Goal: Navigation & Orientation: Understand site structure

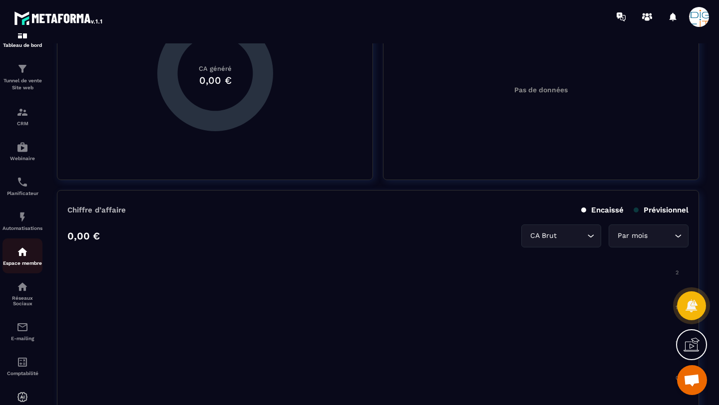
scroll to position [24, 0]
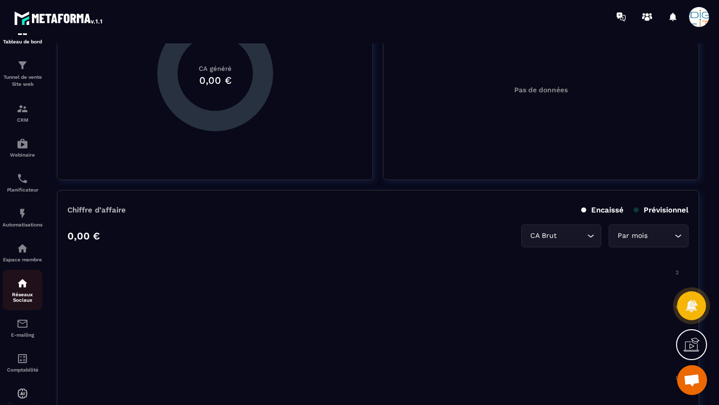
click at [26, 289] on img at bounding box center [22, 283] width 12 height 12
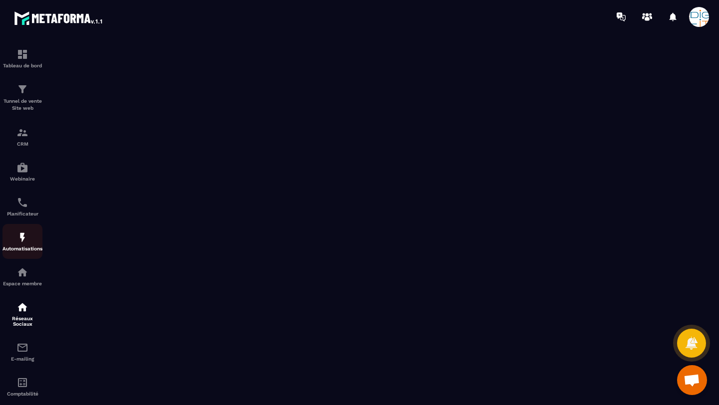
scroll to position [56, 0]
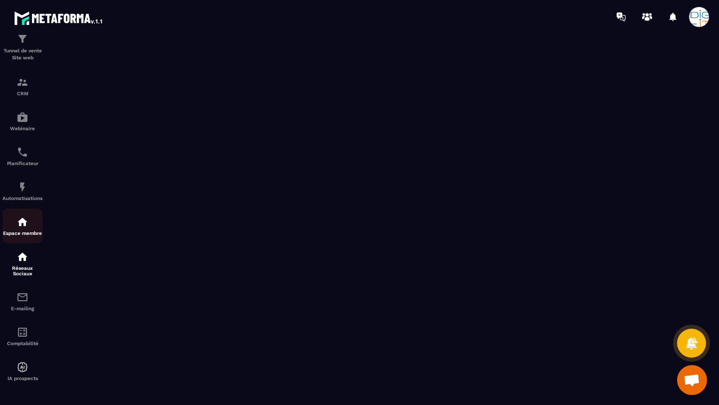
click at [21, 234] on link "Espace membre" at bounding box center [22, 226] width 40 height 35
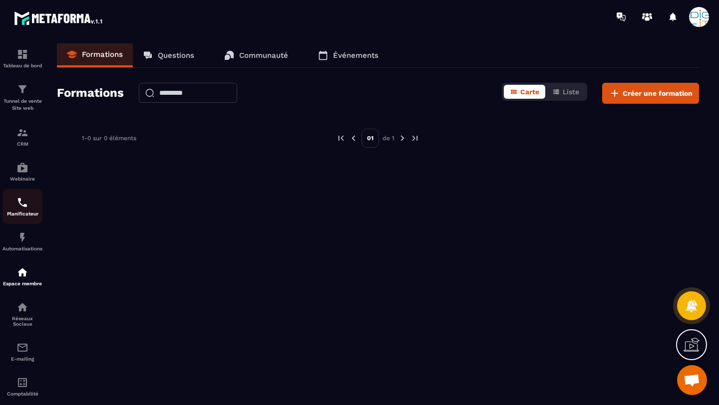
scroll to position [56, 0]
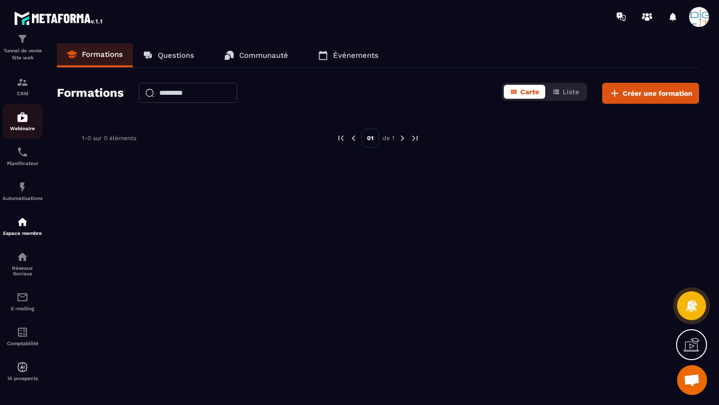
click at [29, 104] on link "Webinaire" at bounding box center [22, 121] width 40 height 35
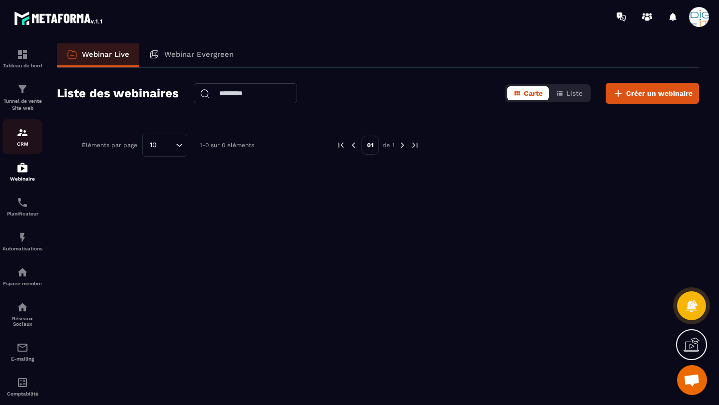
click at [26, 141] on div "CRM" at bounding box center [22, 137] width 40 height 20
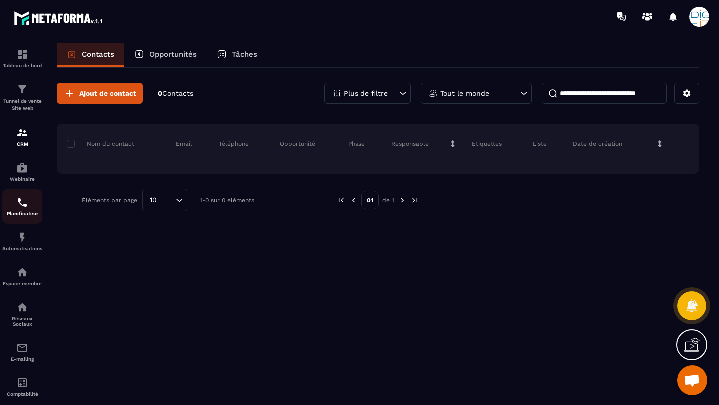
click at [19, 207] on img at bounding box center [22, 203] width 12 height 12
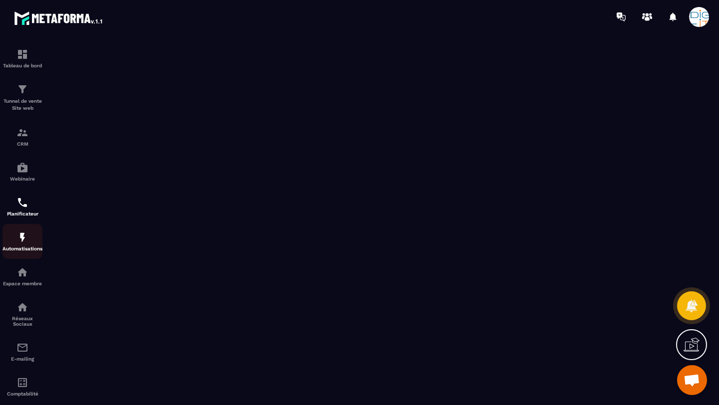
click at [13, 259] on link "Automatisations" at bounding box center [22, 241] width 40 height 35
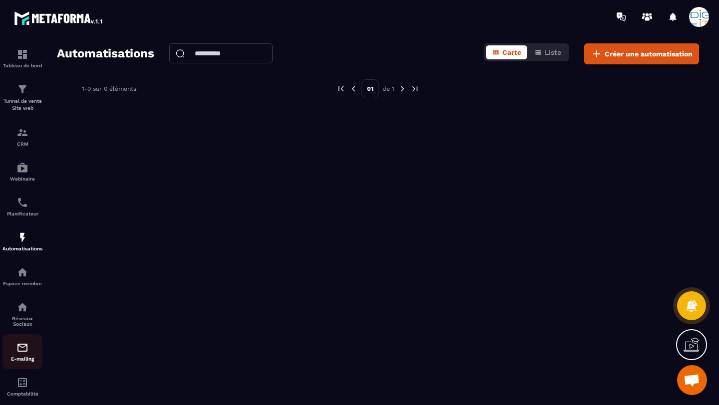
click at [23, 352] on img at bounding box center [22, 348] width 12 height 12
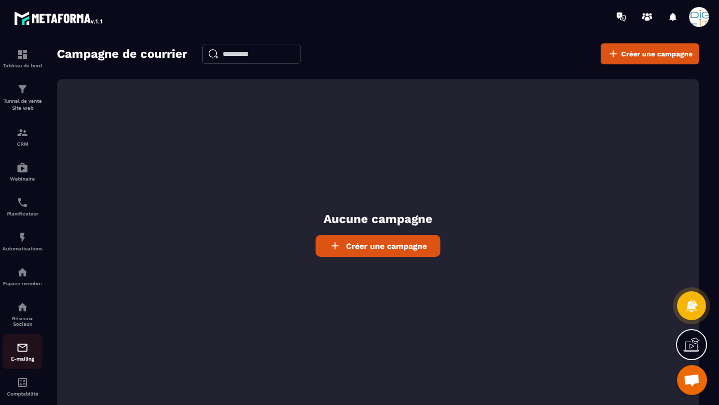
scroll to position [56, 0]
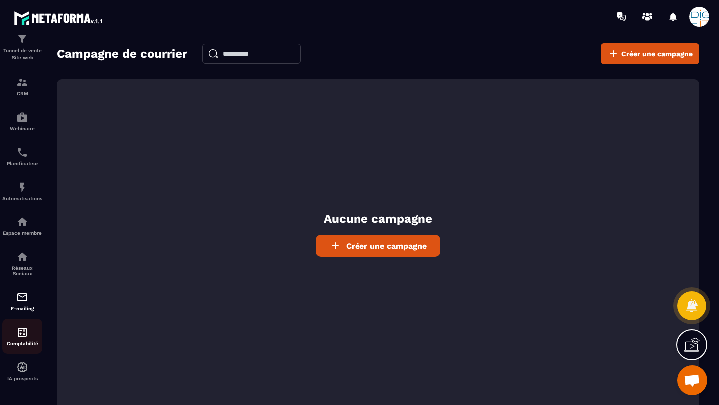
click at [26, 344] on p "Comptabilité" at bounding box center [22, 343] width 40 height 5
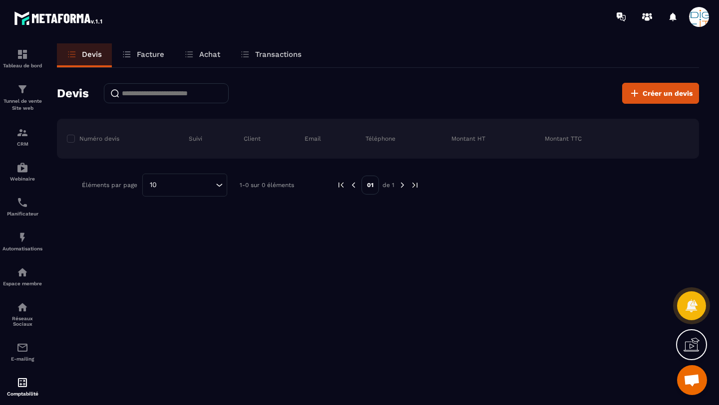
click at [152, 59] on link "Facture" at bounding box center [143, 55] width 62 height 24
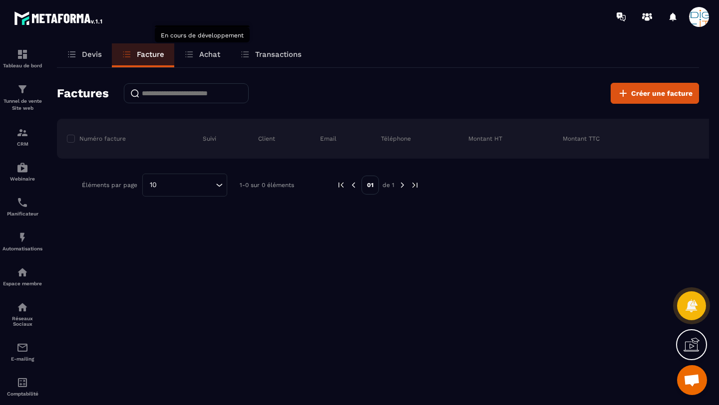
click at [195, 60] on div "Achat" at bounding box center [202, 55] width 56 height 24
click at [211, 57] on p "Achat" at bounding box center [209, 54] width 21 height 9
click at [218, 55] on p "Achat" at bounding box center [209, 54] width 21 height 9
click at [265, 57] on p "Transactions" at bounding box center [278, 54] width 46 height 9
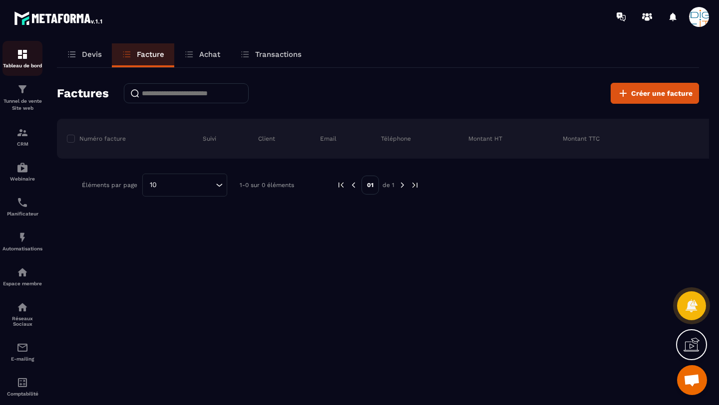
click at [24, 63] on p "Tableau de bord" at bounding box center [22, 65] width 40 height 5
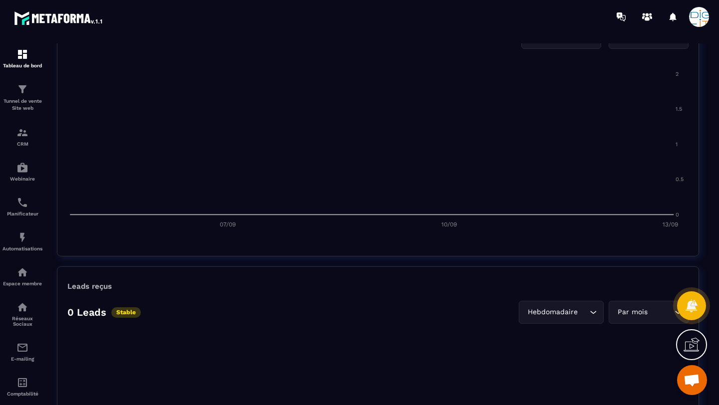
scroll to position [430, 0]
